Goal: Task Accomplishment & Management: Complete application form

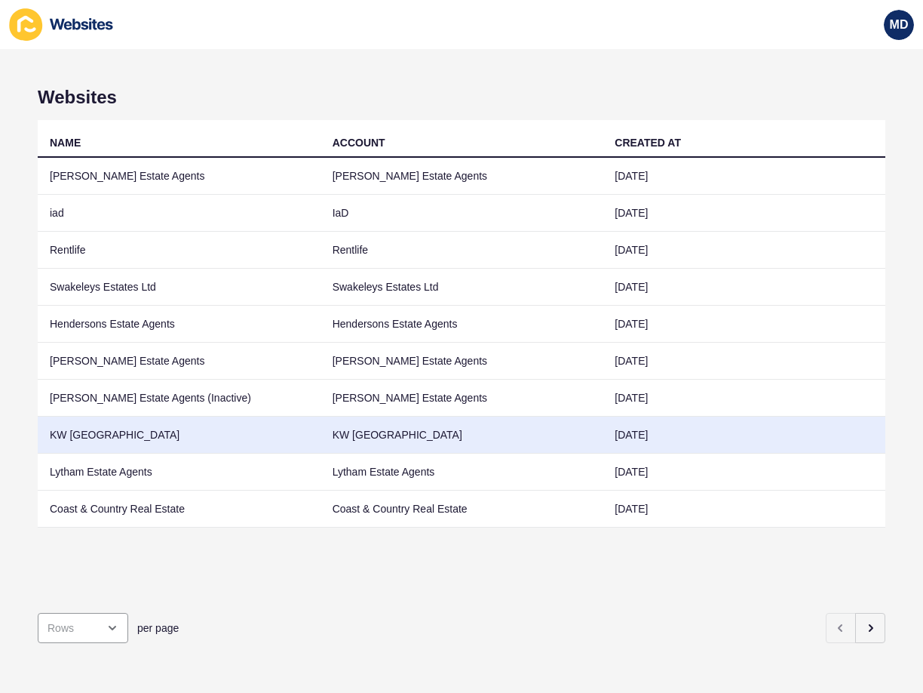
click at [122, 428] on td "KW [GEOGRAPHIC_DATA]" at bounding box center [179, 434] width 283 height 37
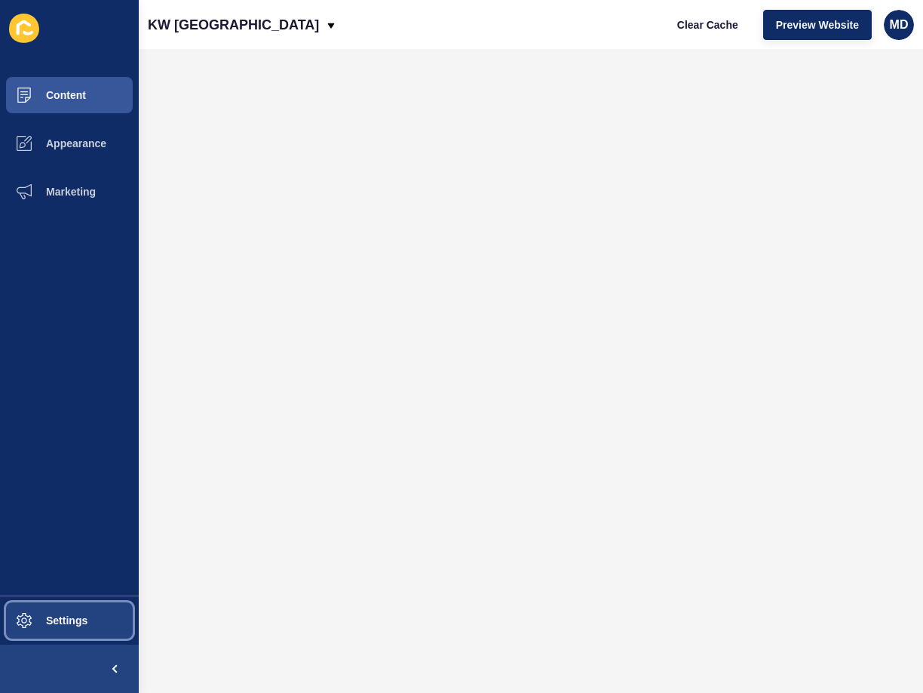
click at [58, 616] on span "Settings" at bounding box center [43, 620] width 90 height 12
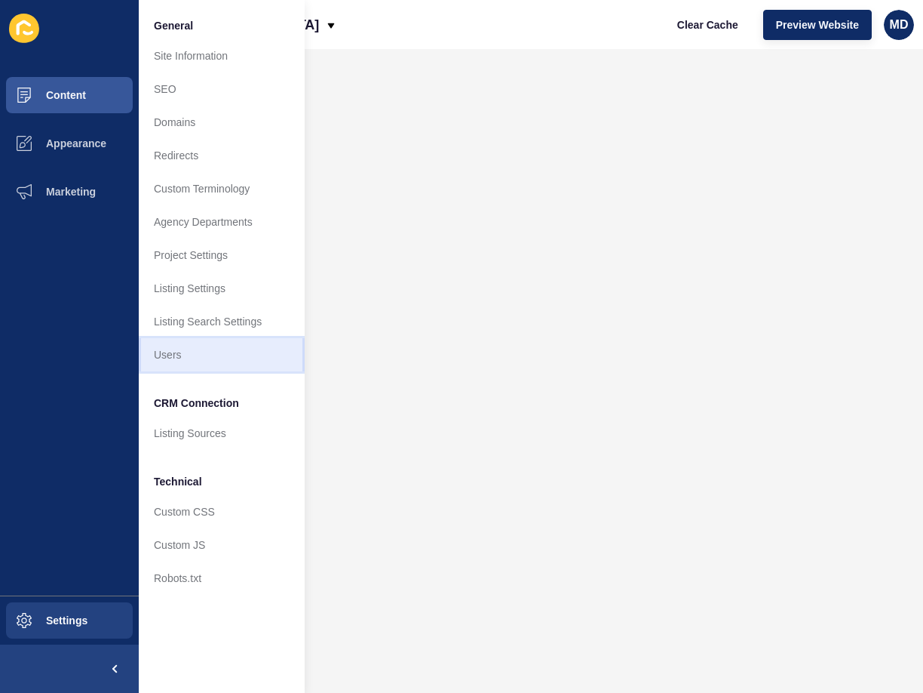
click at [188, 354] on link "Users" at bounding box center [222, 354] width 166 height 33
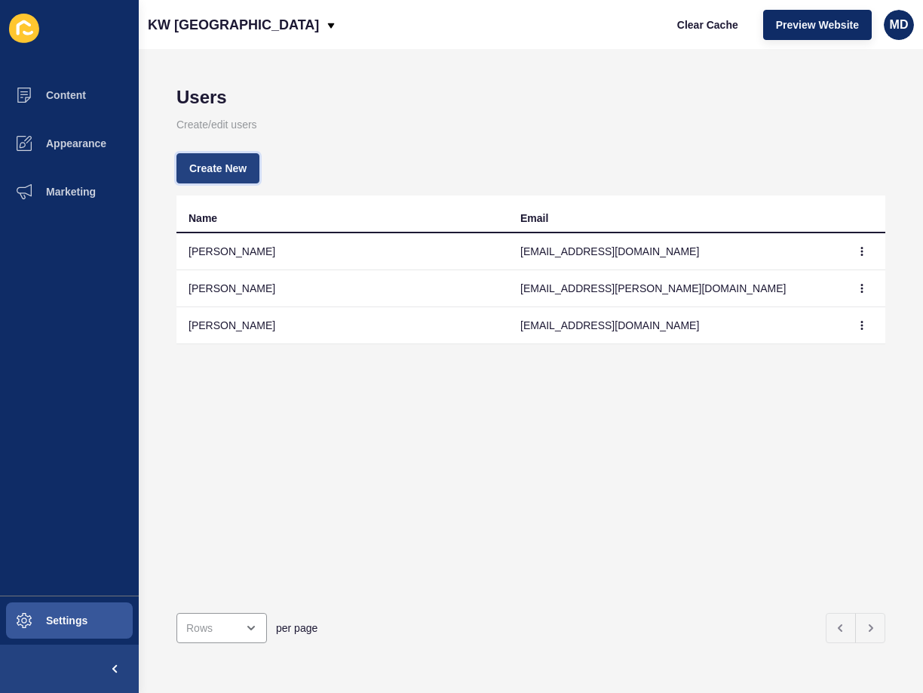
click at [205, 170] on span "Create New" at bounding box center [217, 168] width 57 height 15
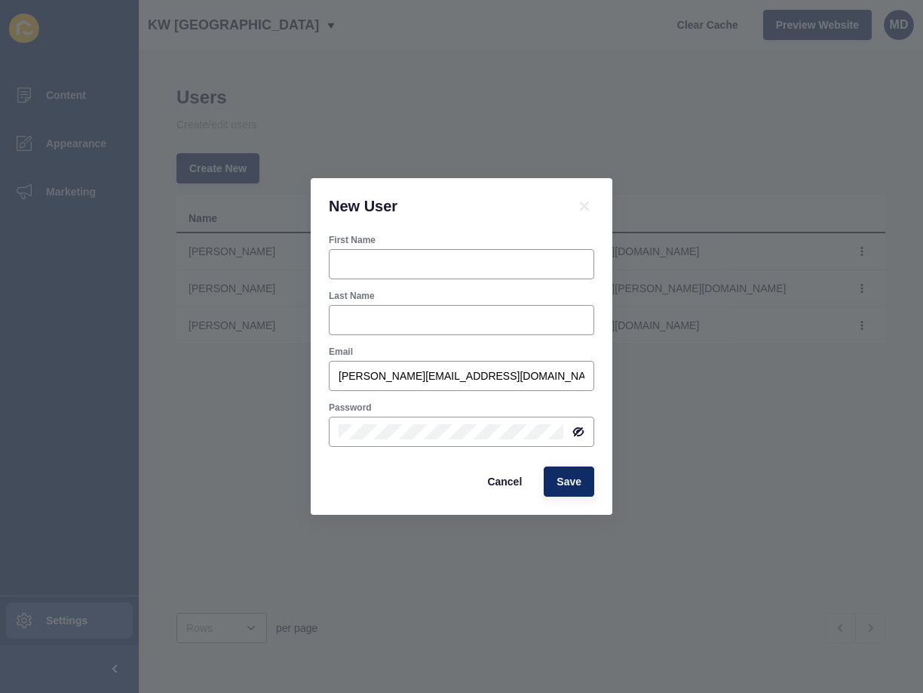
click at [386, 395] on form "First Name Last Name Email [PERSON_NAME][EMAIL_ADDRESS][DOMAIN_NAME] Password C…" at bounding box center [462, 365] width 266 height 263
click at [386, 381] on input "[PERSON_NAME][EMAIL_ADDRESS][DOMAIN_NAME]" at bounding box center [462, 375] width 246 height 15
paste input "[EMAIL_ADDRESS][DOMAIN_NAME]"
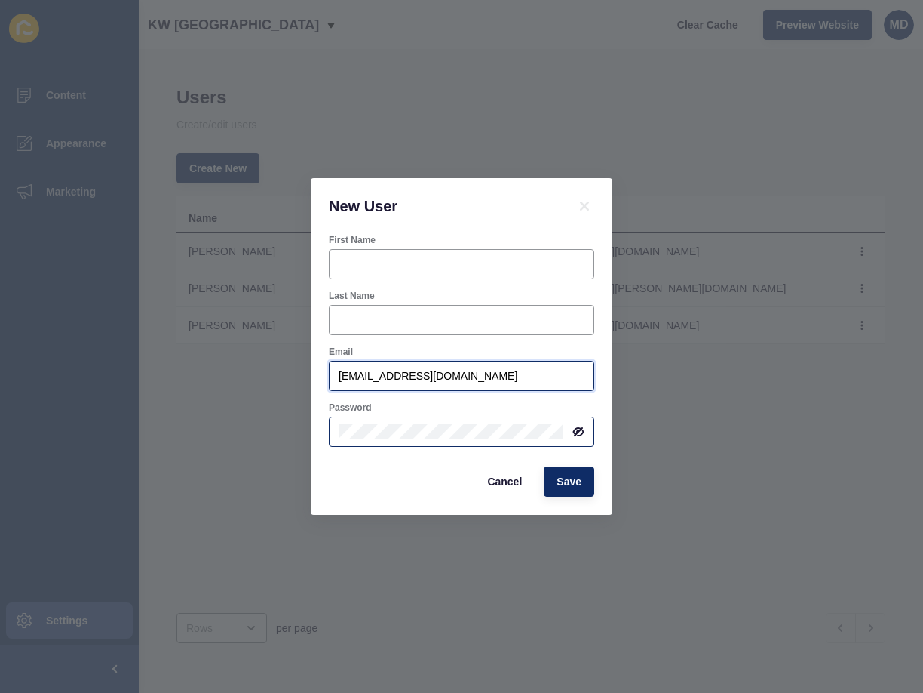
type input "[EMAIL_ADDRESS][DOMAIN_NAME]"
click at [293, 423] on div "New User First Name Last Name Email [EMAIL_ADDRESS][DOMAIN_NAME] Password Cance…" at bounding box center [461, 346] width 923 height 693
click at [587, 430] on div at bounding box center [462, 431] width 266 height 30
click at [574, 431] on icon at bounding box center [578, 431] width 8 height 7
click at [239, 421] on div "New User First Name Last Name Email [EMAIL_ADDRESS][DOMAIN_NAME] Password Cance…" at bounding box center [461, 346] width 923 height 693
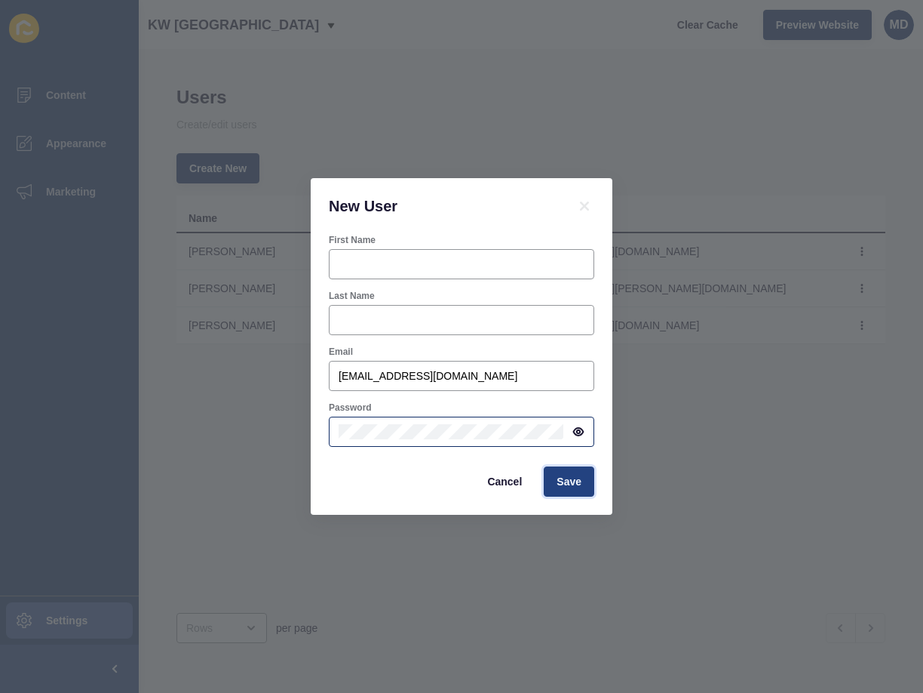
click at [566, 484] on span "Save" at bounding box center [569, 481] width 25 height 15
click at [570, 484] on span "Save" at bounding box center [569, 481] width 25 height 15
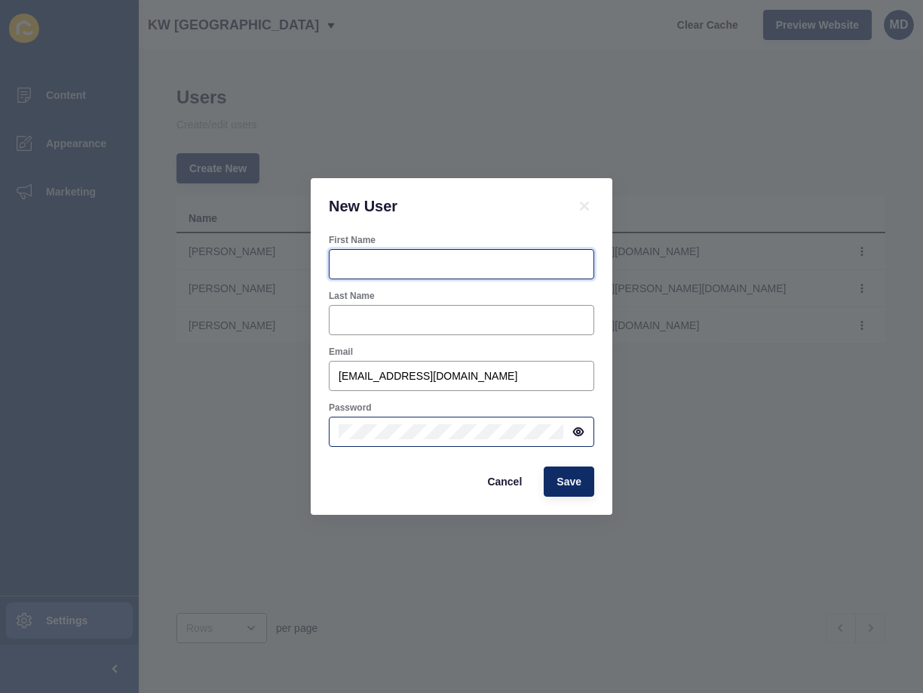
click at [419, 257] on input "First Name" at bounding box center [462, 264] width 246 height 15
type input "KW"
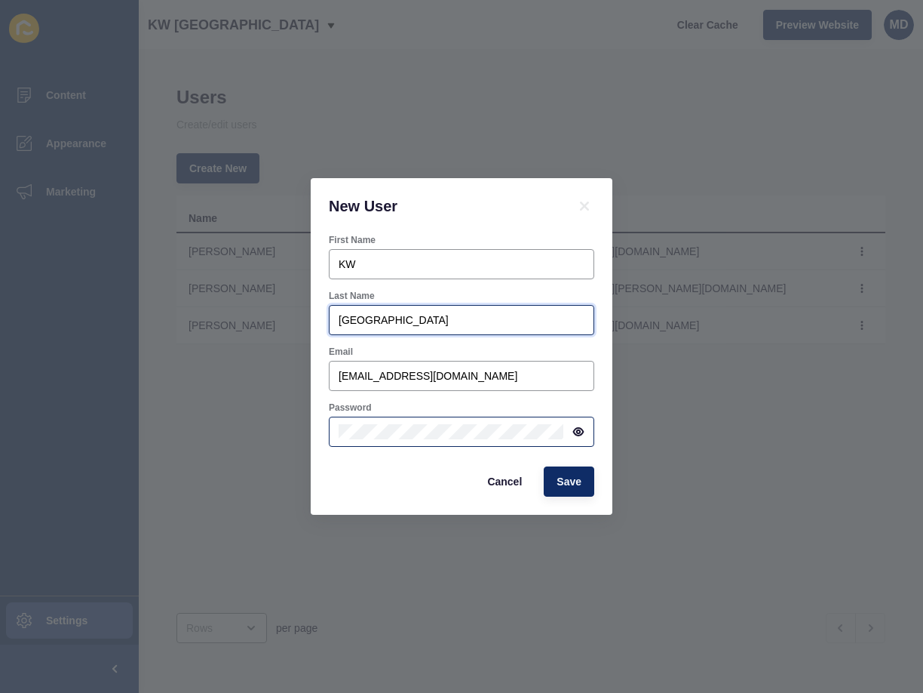
type input "[GEOGRAPHIC_DATA]"
click at [596, 496] on div "Cancel Save" at bounding box center [461, 481] width 275 height 39
click at [582, 484] on button "Save" at bounding box center [569, 481] width 51 height 30
click at [297, 432] on div "New User First Name KW Last Name [GEOGRAPHIC_DATA] Email [EMAIL_ADDRESS][DOMAIN…" at bounding box center [461, 346] width 923 height 693
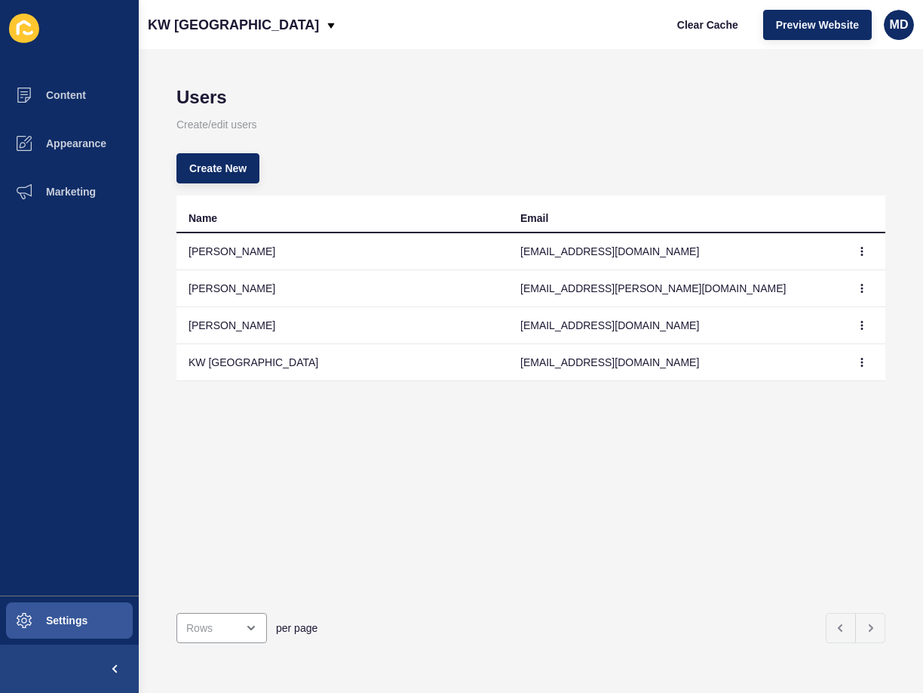
drag, startPoint x: 201, startPoint y: 489, endPoint x: 180, endPoint y: 515, distance: 33.2
click at [203, 488] on div "Name Email [PERSON_NAME] [PERSON_NAME][EMAIL_ADDRESS][DOMAIN_NAME] [PERSON_NAME…" at bounding box center [531, 397] width 709 height 405
click at [585, 70] on div "Users Create/edit users Create New Name Email [PERSON_NAME] [EMAIL_ADDRESS][DOM…" at bounding box center [531, 371] width 785 height 644
